Goal: Task Accomplishment & Management: Use online tool/utility

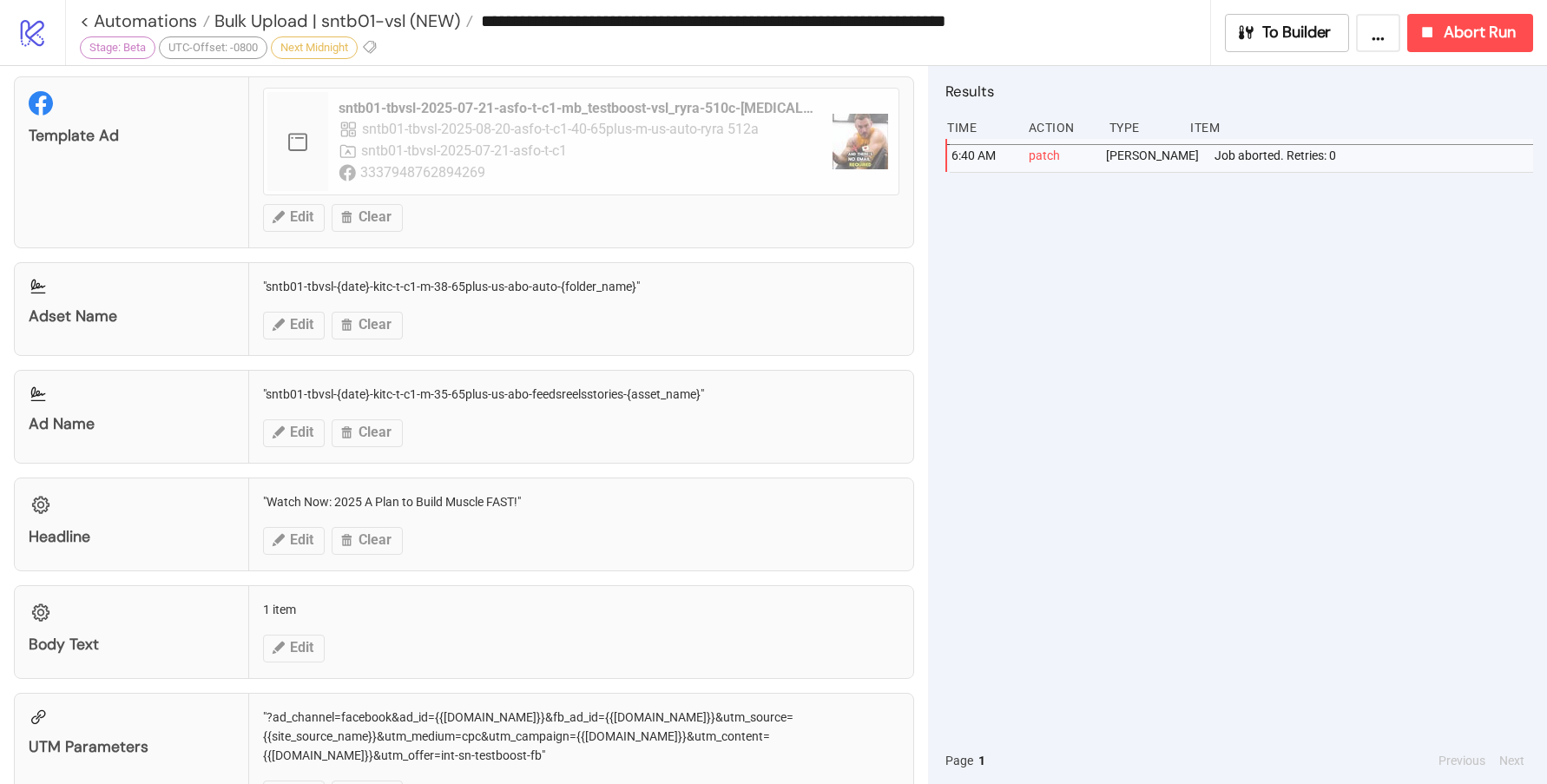
scroll to position [941, 0]
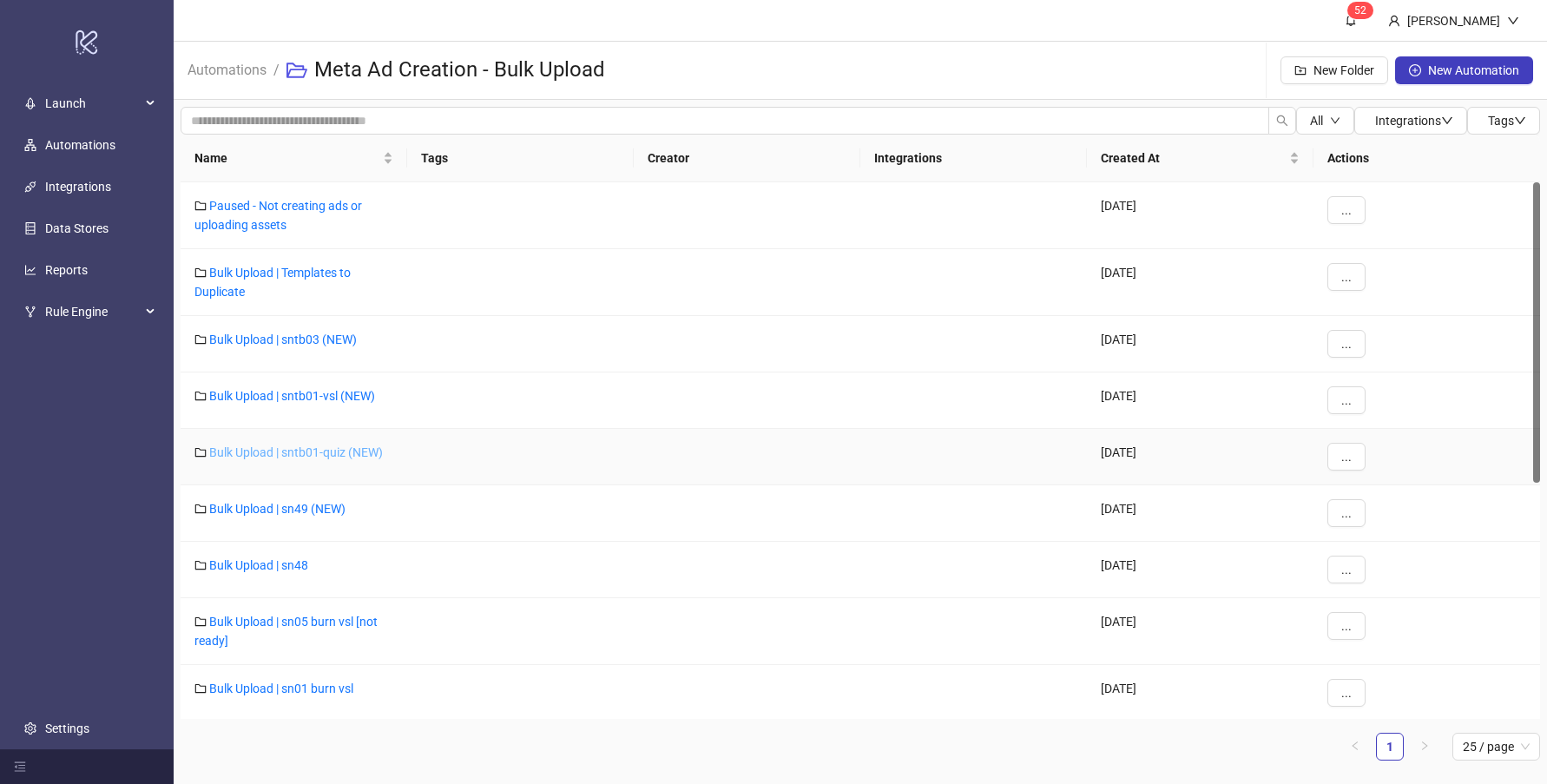
click at [324, 450] on link "Bulk Upload | sntb01-quiz (NEW)" at bounding box center [296, 453] width 174 height 14
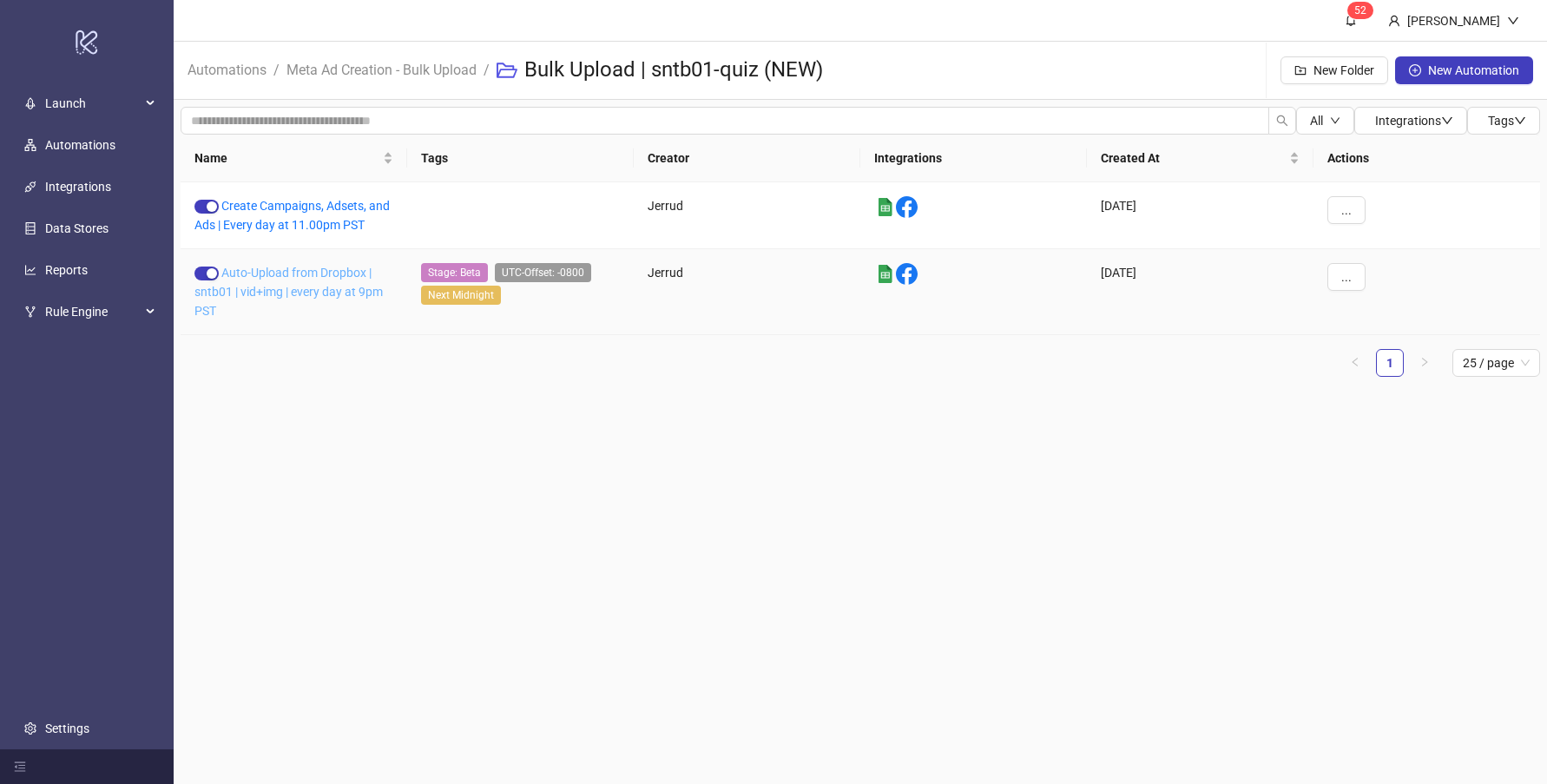
click at [313, 271] on link "Auto-Upload from Dropbox | sntb01 | vid+img | every day at 9pm PST" at bounding box center [289, 292] width 188 height 52
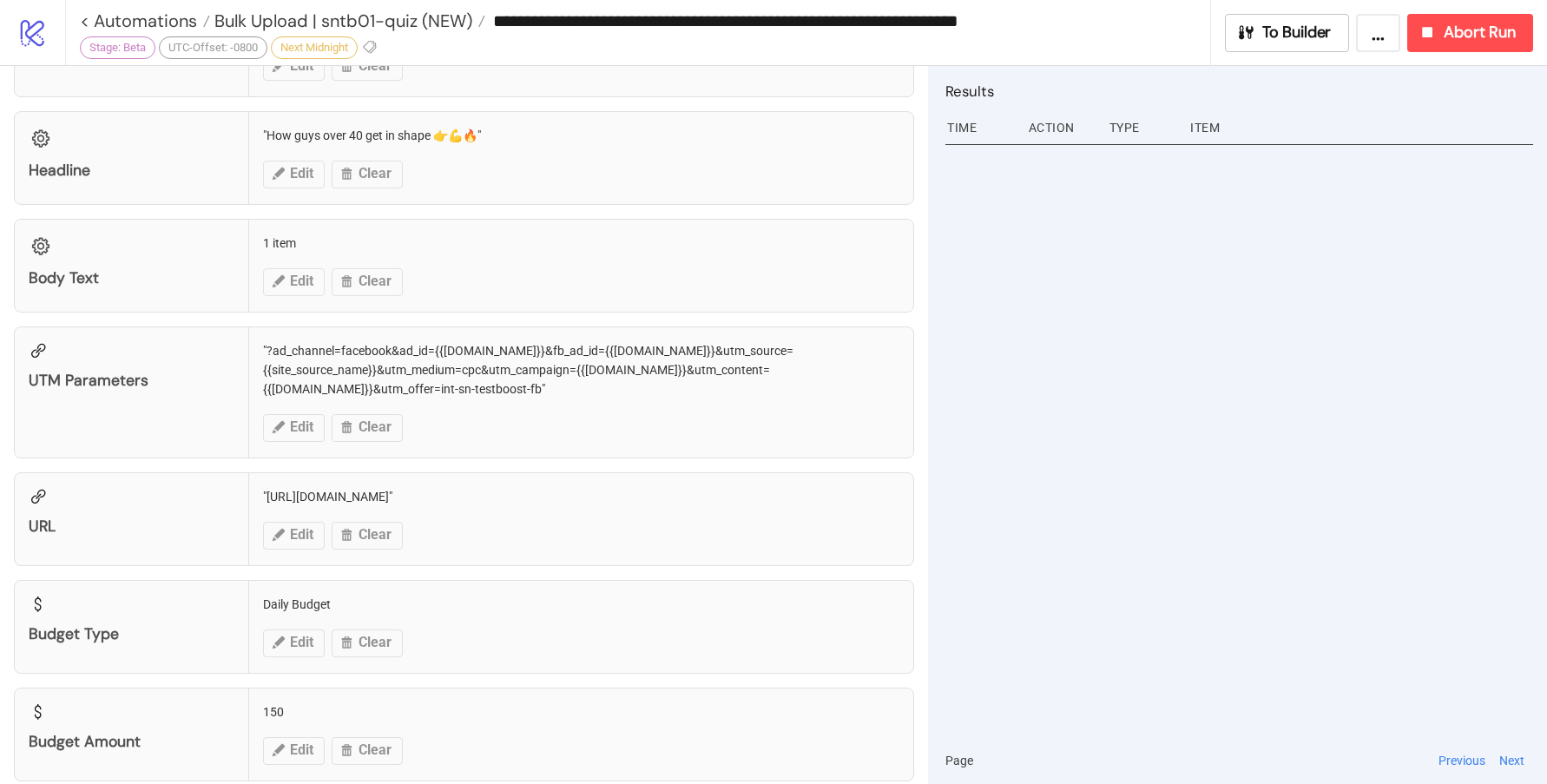
scroll to position [1314, 0]
click at [1480, 31] on span "Abort Run" at bounding box center [1480, 32] width 72 height 20
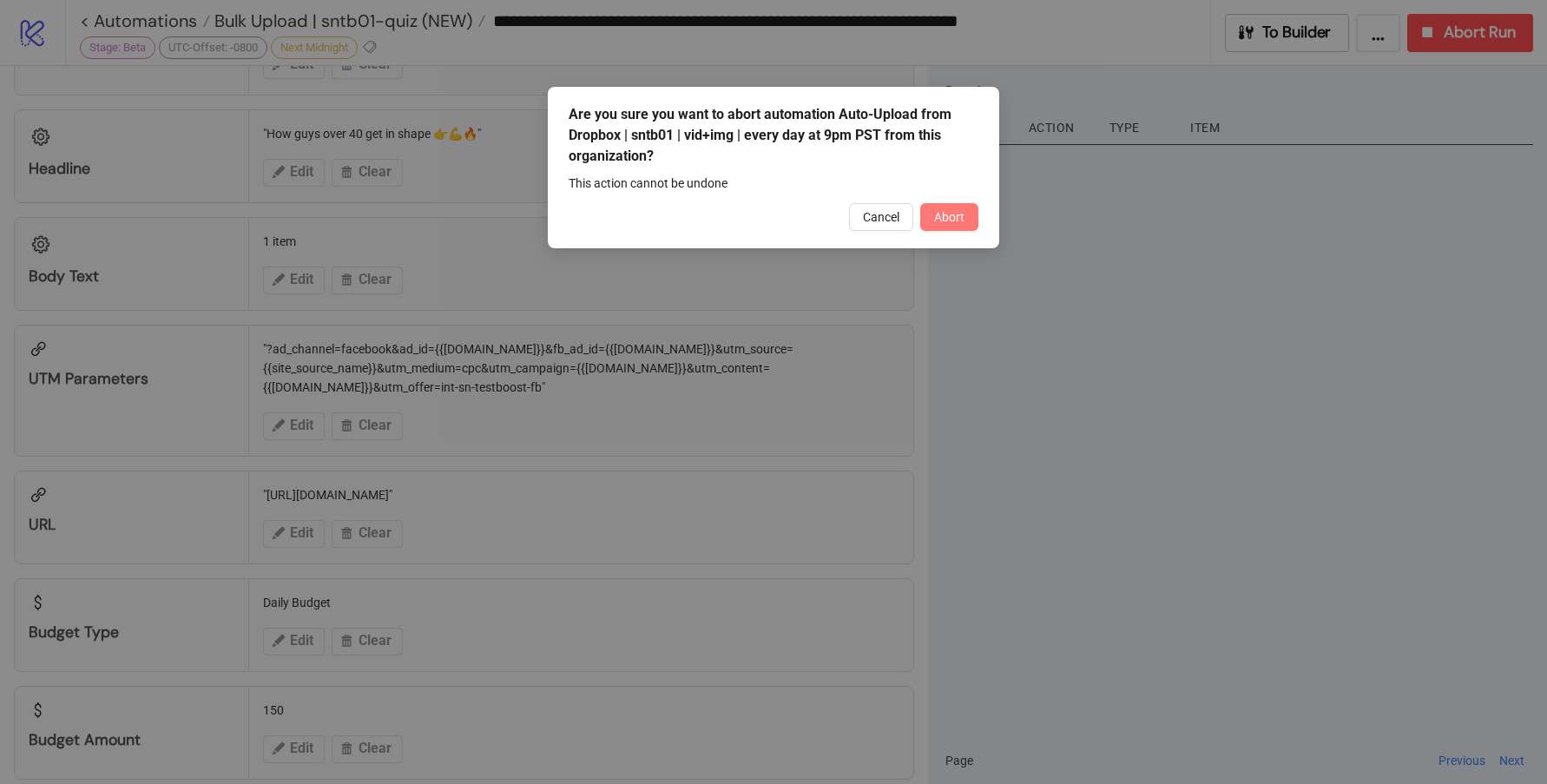
click at [947, 213] on span "Abort" at bounding box center [949, 217] width 30 height 14
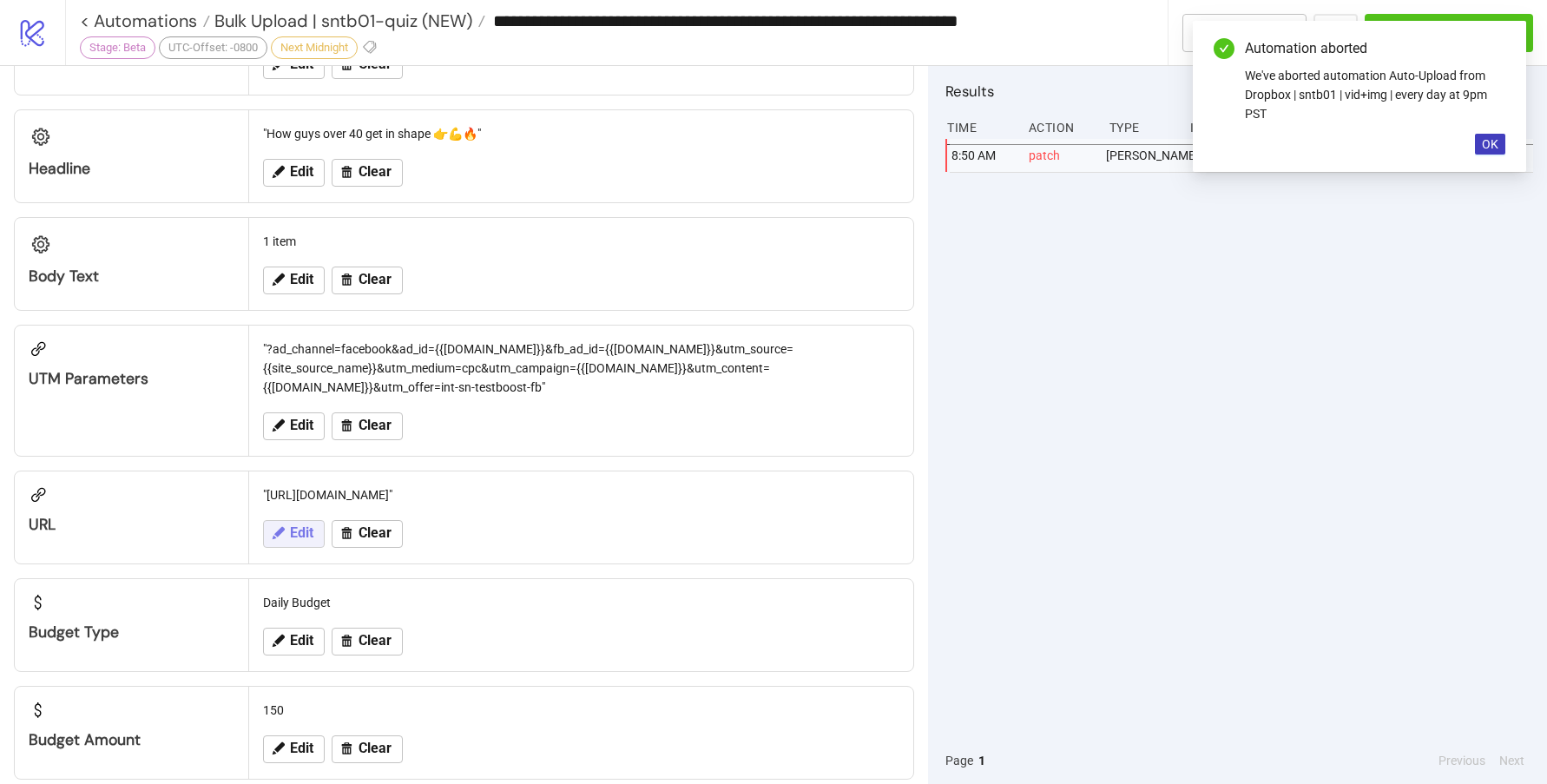
click at [296, 537] on span "Edit" at bounding box center [301, 533] width 23 height 16
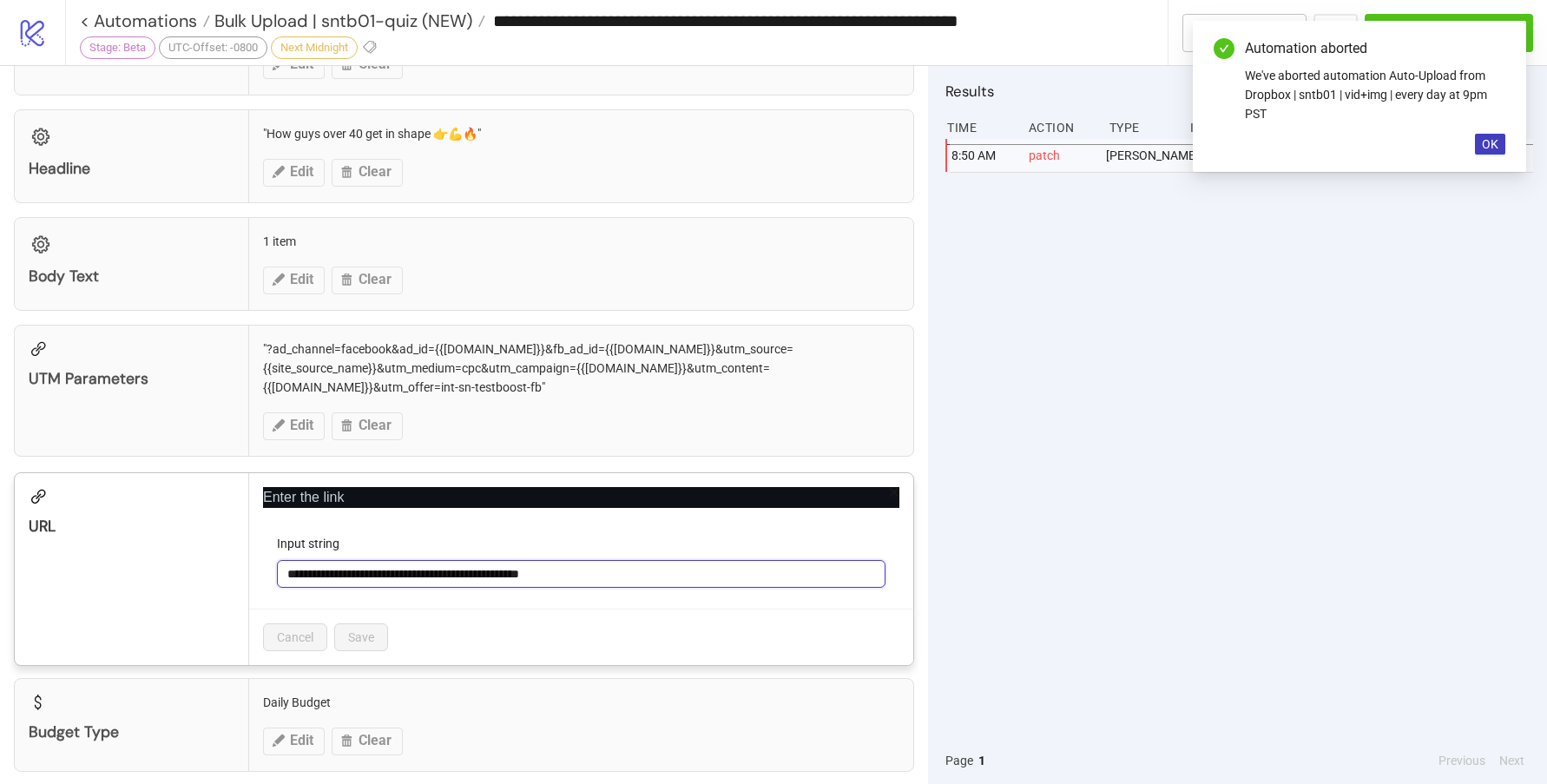
click at [570, 567] on input "**********" at bounding box center [582, 574] width 609 height 28
paste input "text"
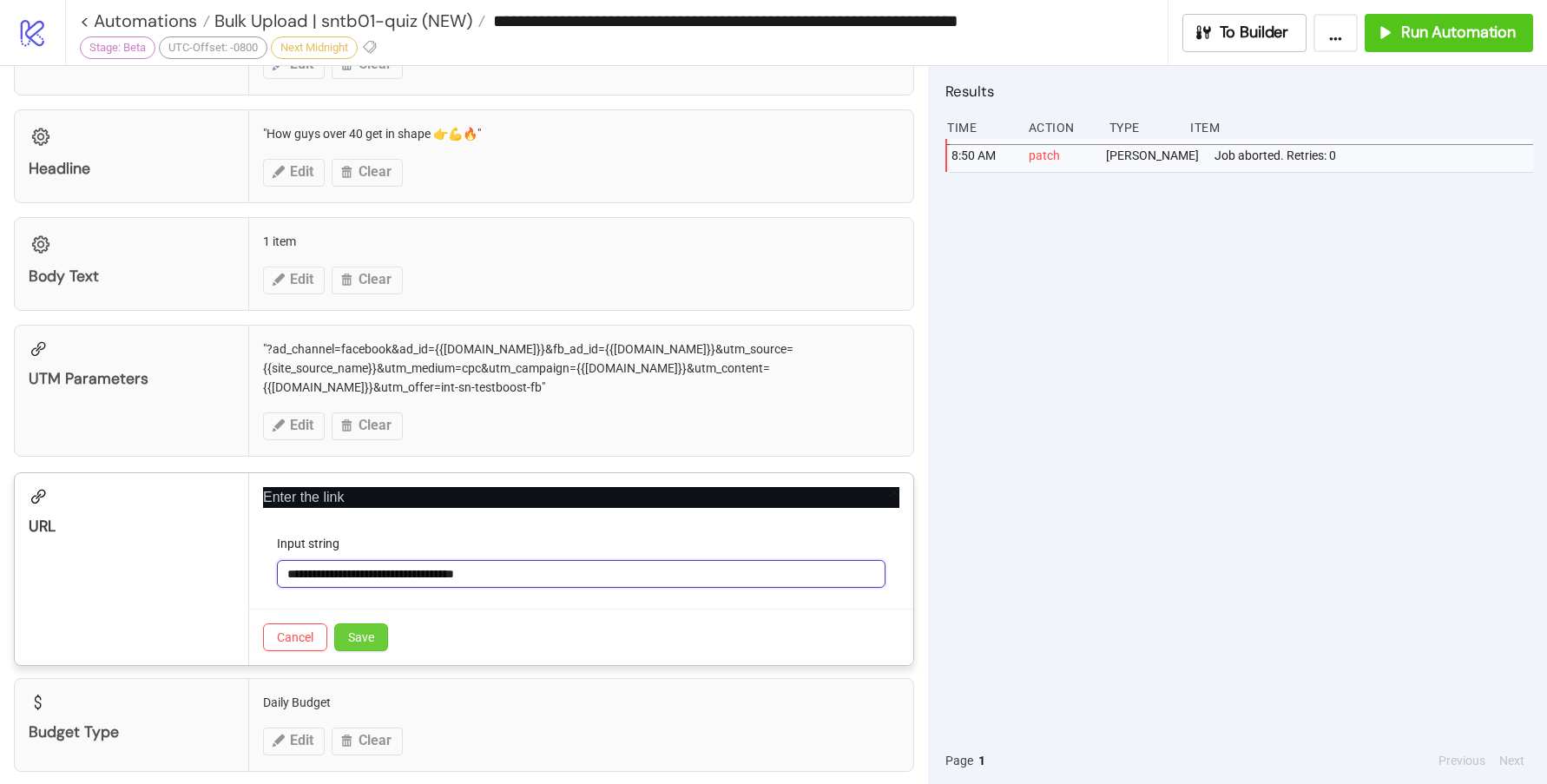
type input "**********"
click at [373, 634] on span "Save" at bounding box center [361, 637] width 26 height 14
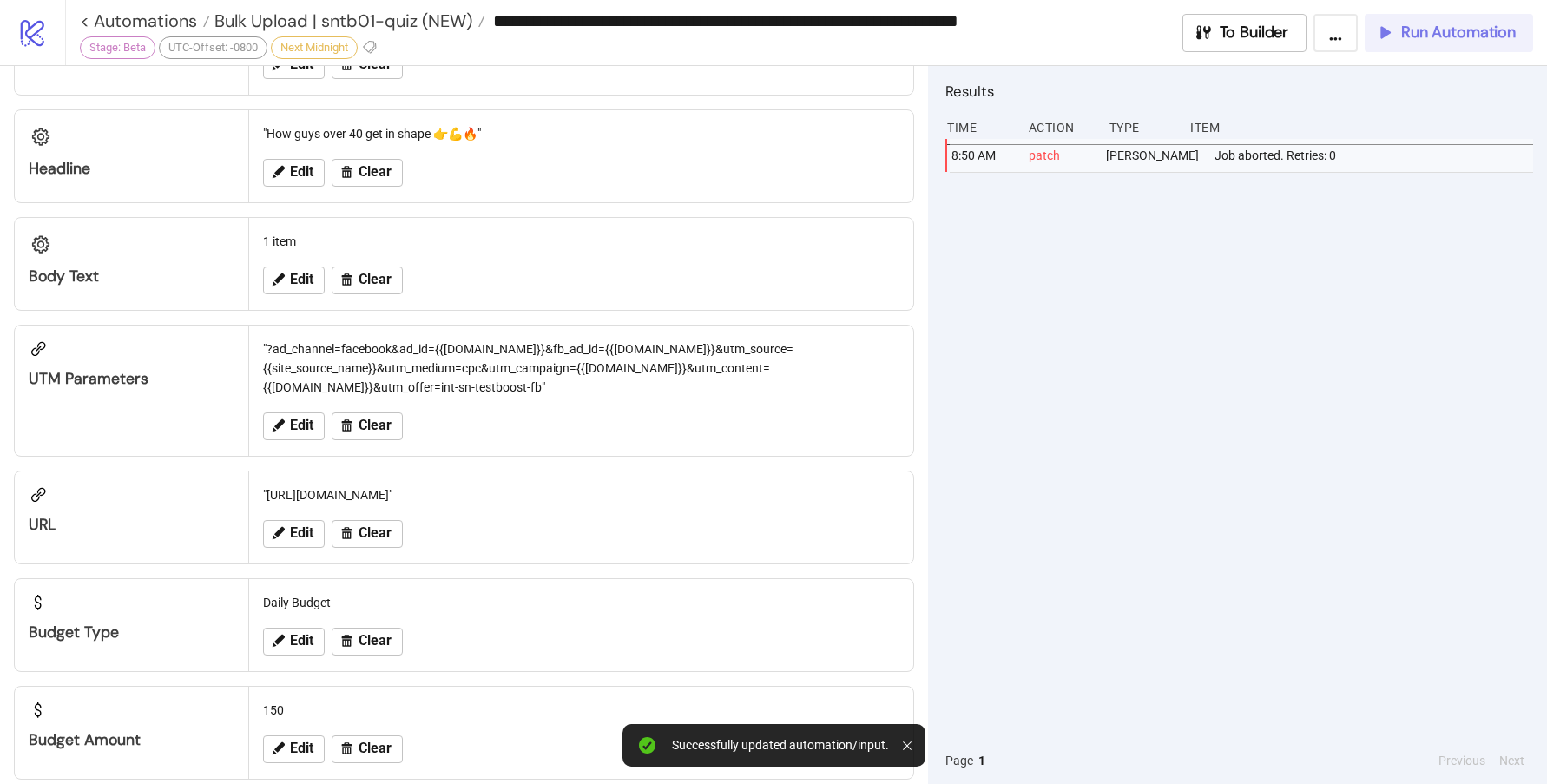
click at [1502, 23] on span "Run Automation" at bounding box center [1459, 32] width 114 height 20
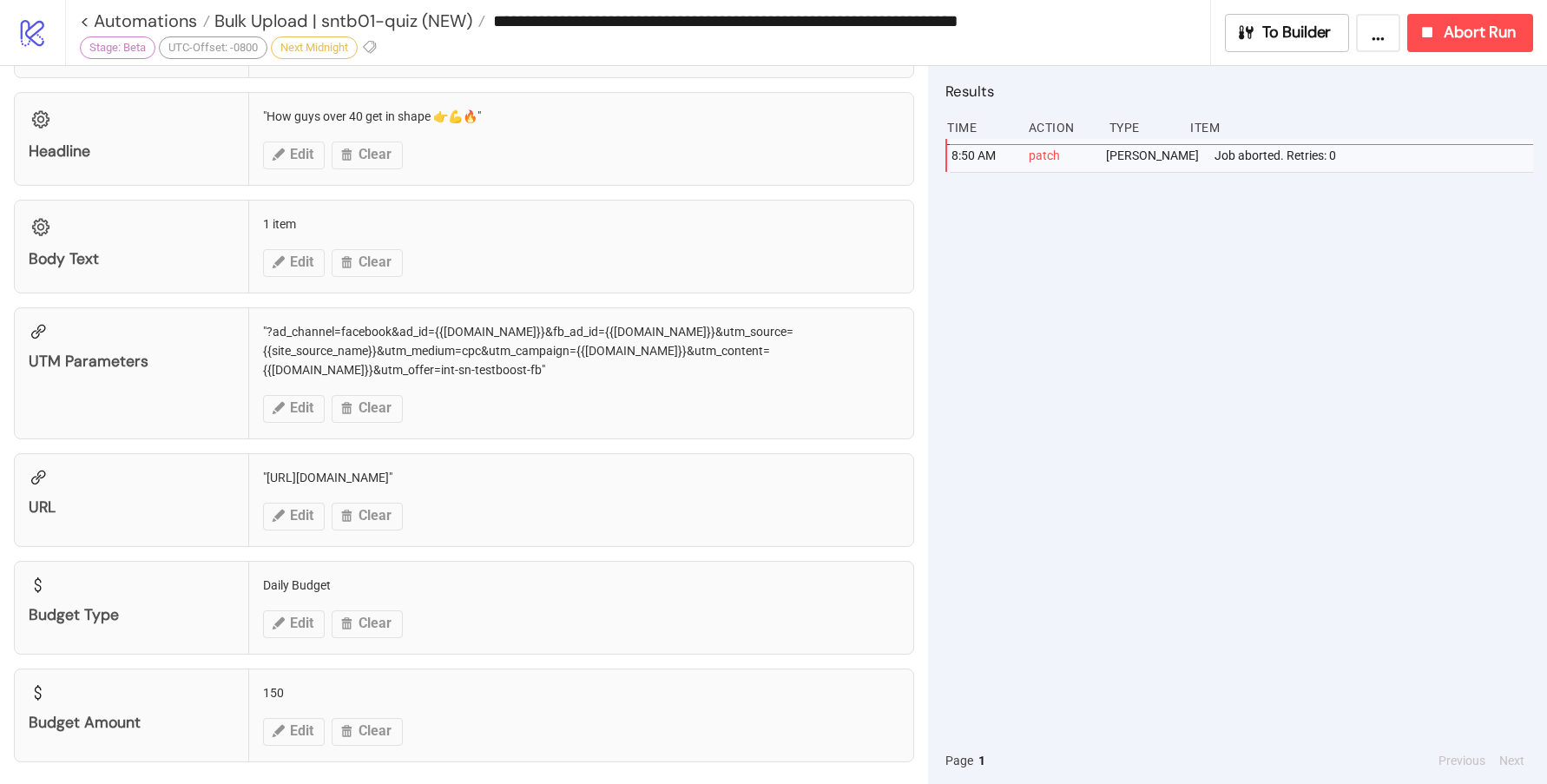
scroll to position [1337, 0]
